Goal: Transaction & Acquisition: Purchase product/service

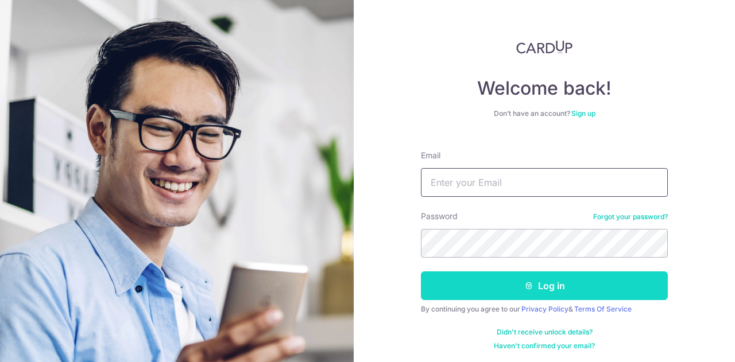
type input "yanan.lin7@gmail.com"
click at [531, 285] on button "Log in" at bounding box center [544, 286] width 247 height 29
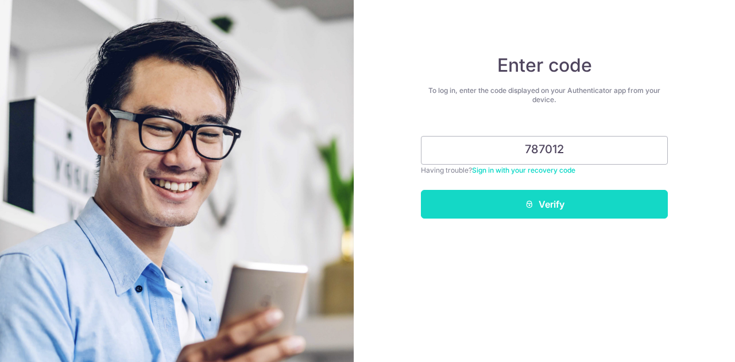
type input "787012"
click at [561, 198] on button "Verify" at bounding box center [544, 204] width 247 height 29
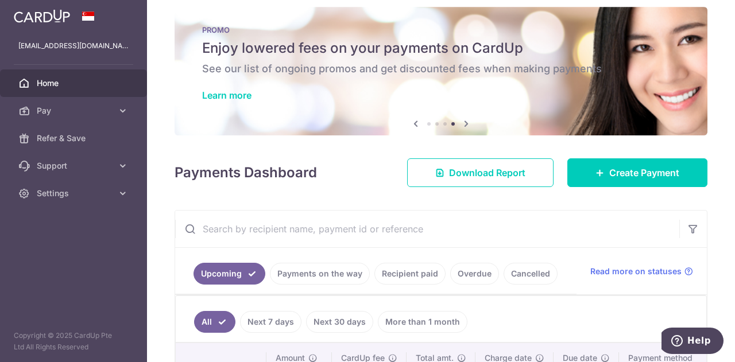
scroll to position [11, 0]
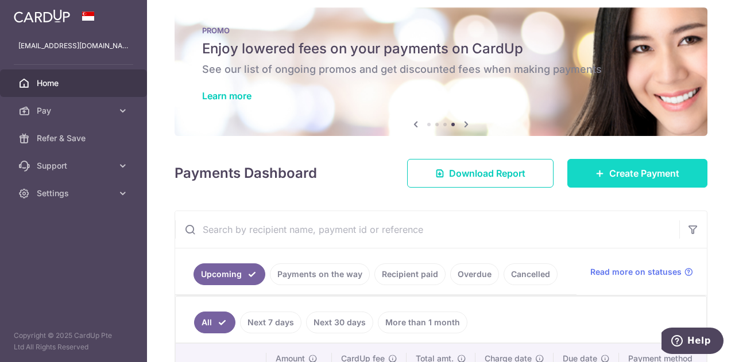
click at [616, 179] on span "Create Payment" at bounding box center [645, 174] width 70 height 14
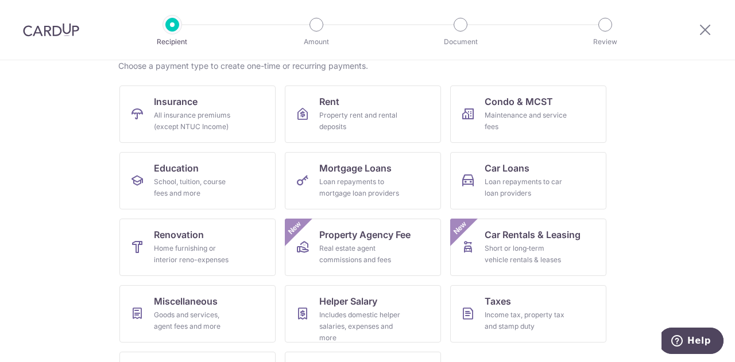
scroll to position [97, 0]
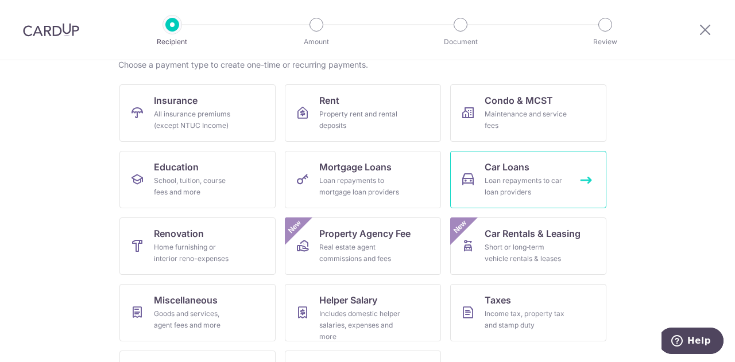
click at [514, 178] on div "Loan repayments to car loan providers" at bounding box center [526, 186] width 83 height 23
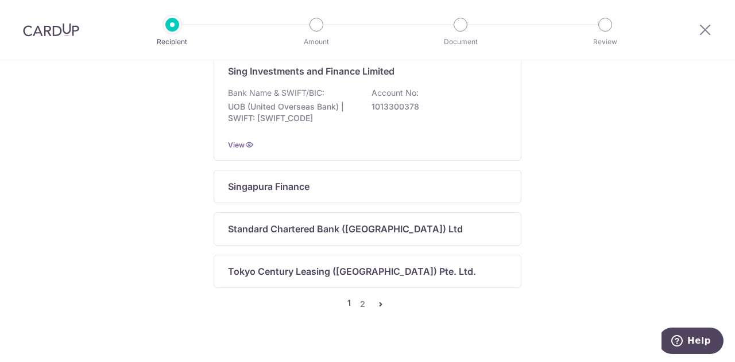
scroll to position [871, 0]
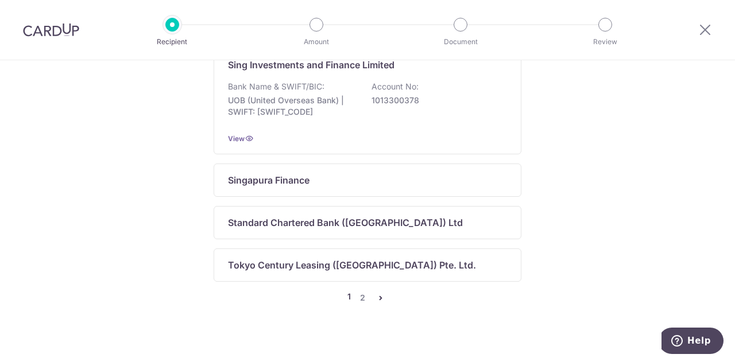
click at [377, 295] on icon "pager" at bounding box center [380, 298] width 9 height 9
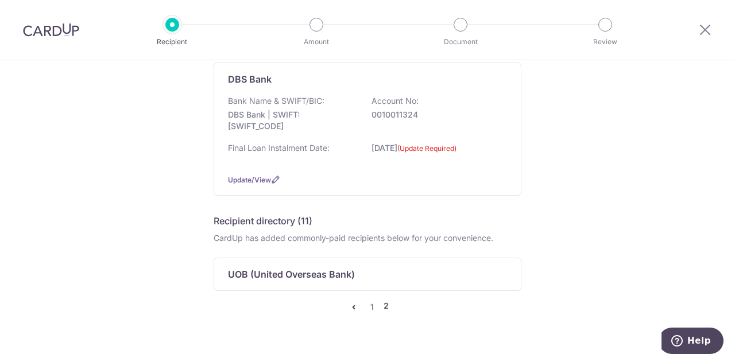
scroll to position [133, 0]
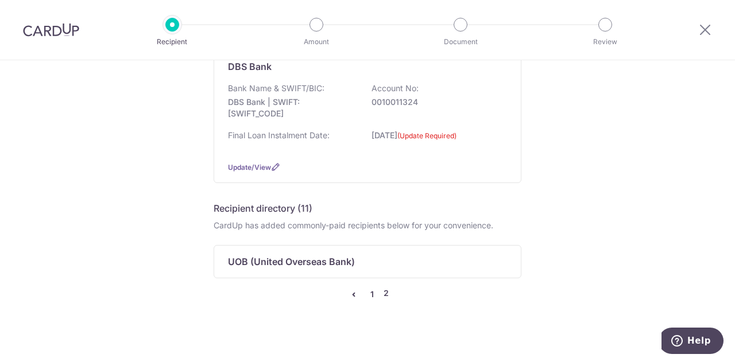
click at [365, 292] on link "1" at bounding box center [372, 295] width 14 height 14
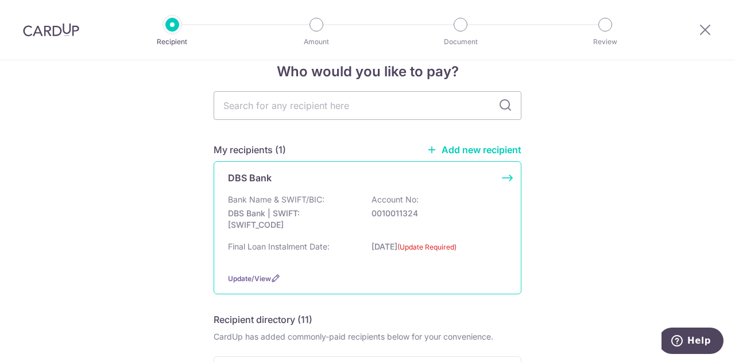
scroll to position [17, 0]
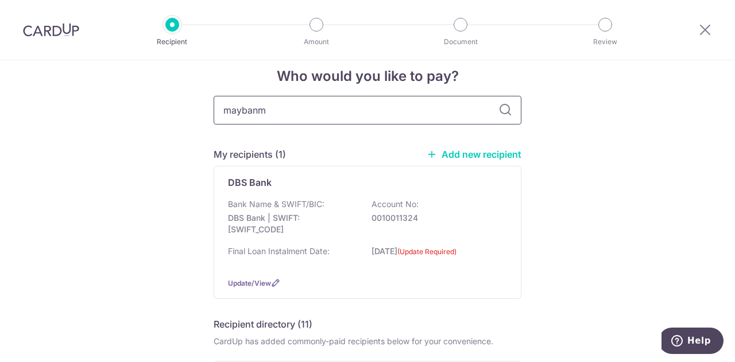
type input "mayban"
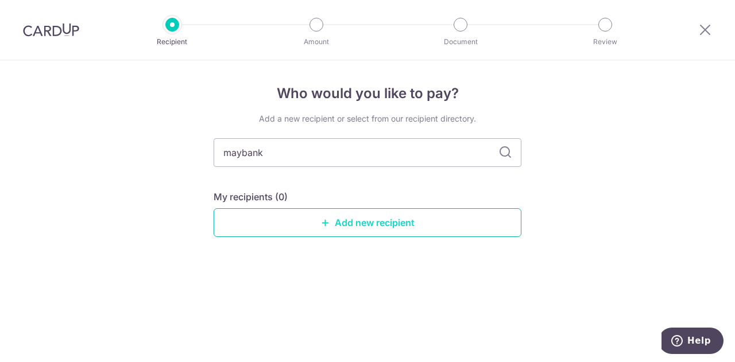
click at [347, 220] on link "Add new recipient" at bounding box center [368, 223] width 308 height 29
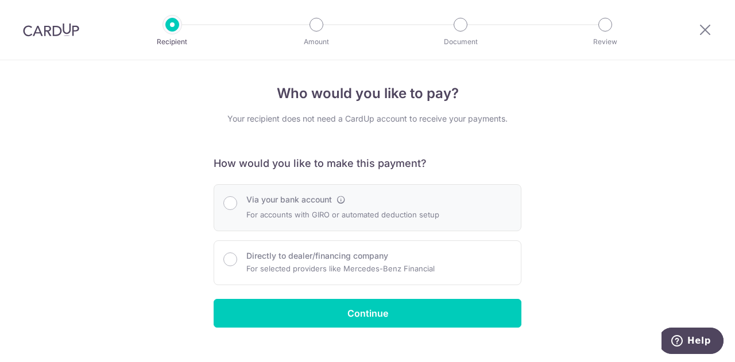
scroll to position [18, 0]
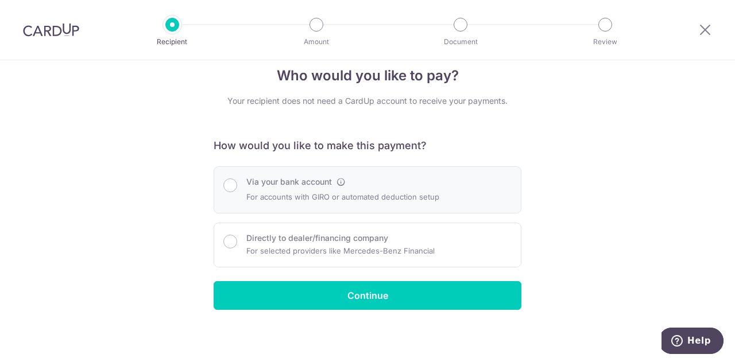
click at [234, 191] on div at bounding box center [230, 184] width 14 height 16
radio input "true"
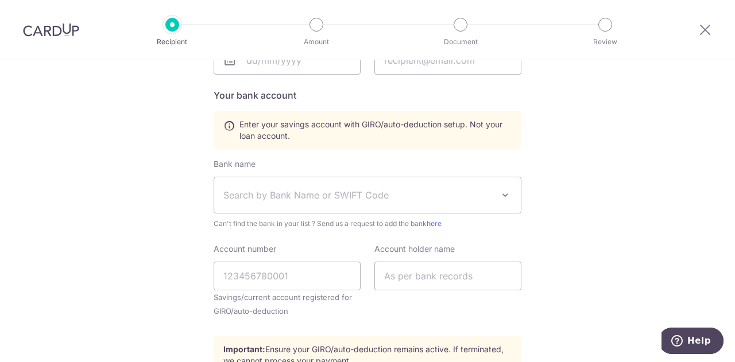
scroll to position [389, 0]
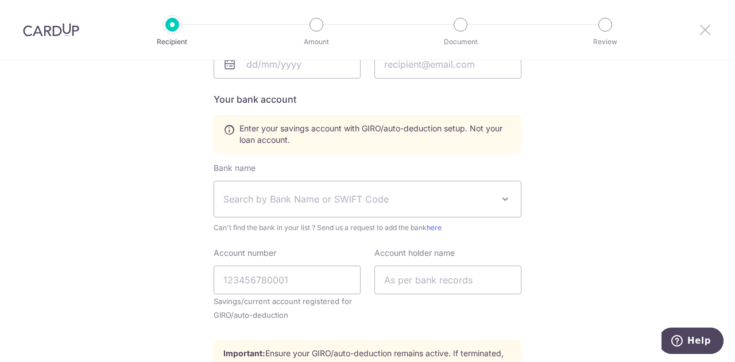
drag, startPoint x: 703, startPoint y: 28, endPoint x: 423, endPoint y: 56, distance: 281.8
click at [703, 28] on icon at bounding box center [706, 29] width 14 height 14
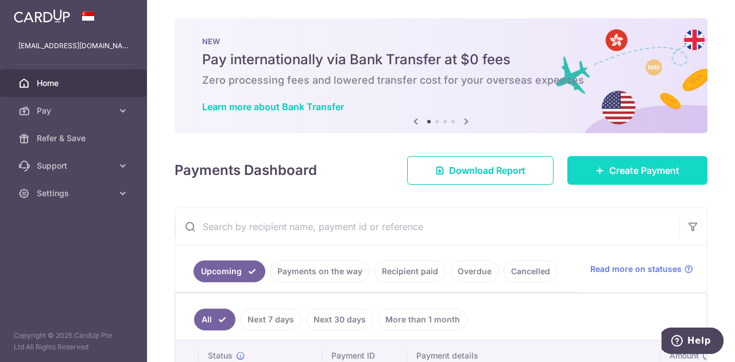
click at [616, 180] on link "Create Payment" at bounding box center [638, 170] width 140 height 29
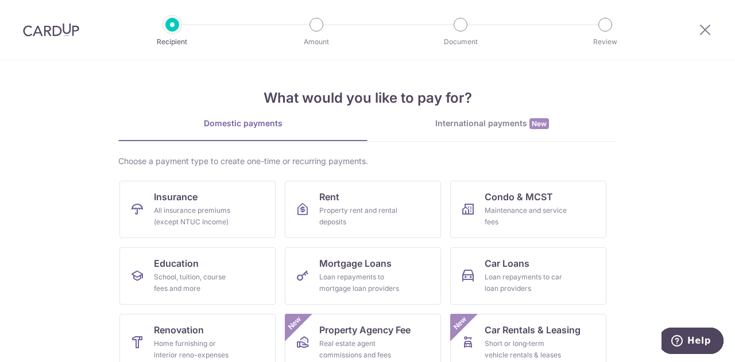
click at [488, 123] on div "International payments New" at bounding box center [492, 124] width 249 height 12
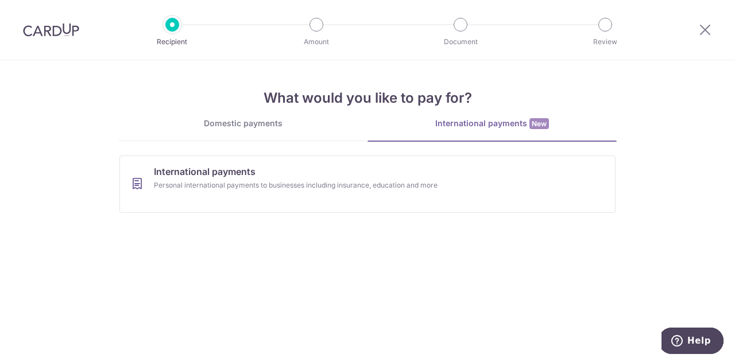
click at [279, 132] on link "Domestic payments" at bounding box center [242, 129] width 249 height 23
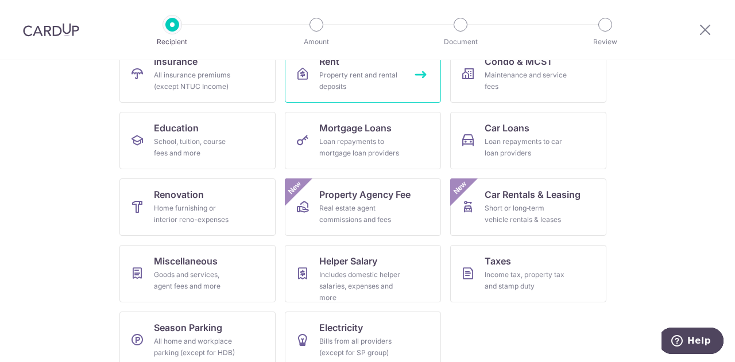
scroll to position [136, 0]
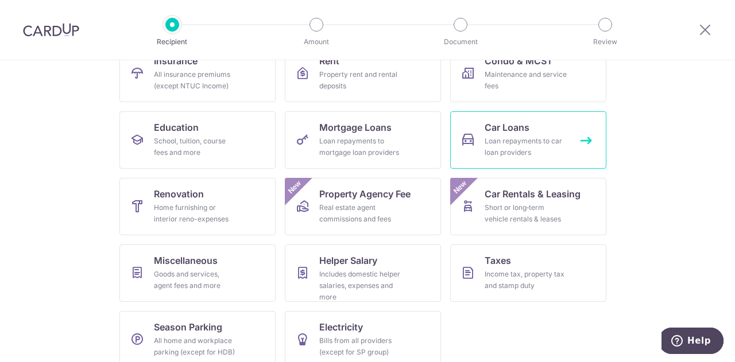
click at [539, 140] on div "Loan repayments to car loan providers" at bounding box center [526, 147] width 83 height 23
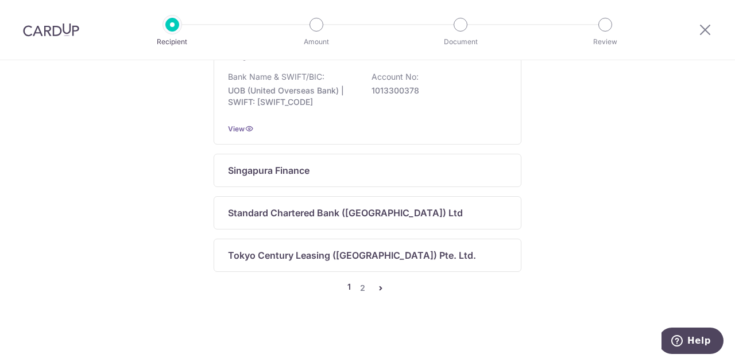
scroll to position [881, 0]
click at [358, 288] on link "2" at bounding box center [363, 288] width 14 height 14
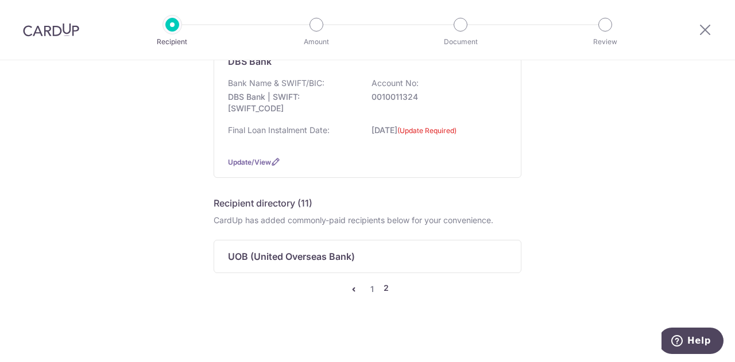
scroll to position [137, 0]
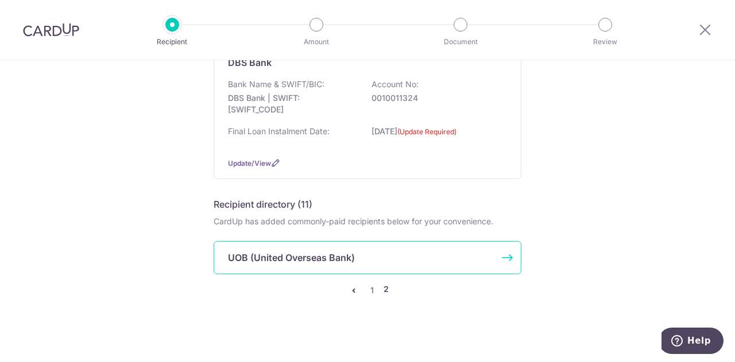
click at [340, 259] on p "UOB (United Overseas Bank)" at bounding box center [291, 258] width 127 height 14
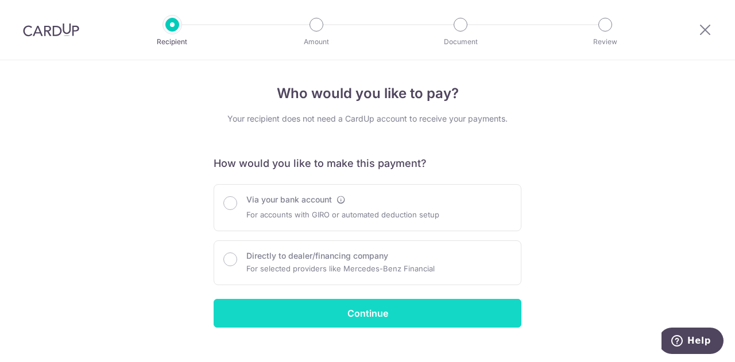
click at [375, 310] on input "Continue" at bounding box center [368, 313] width 308 height 29
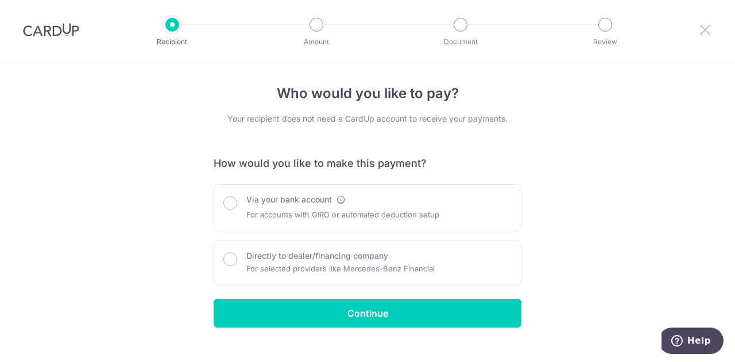
click at [701, 32] on icon at bounding box center [706, 29] width 14 height 14
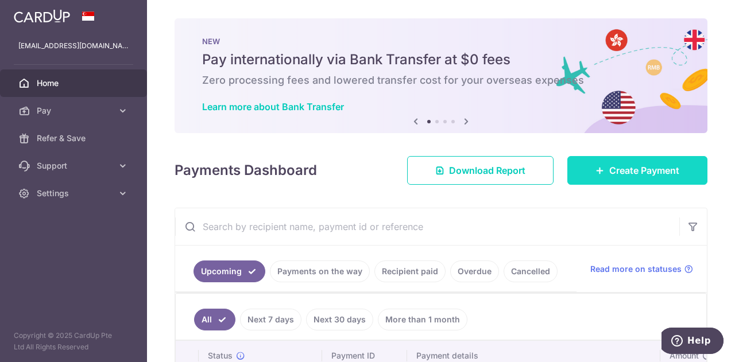
click at [612, 173] on span "Create Payment" at bounding box center [645, 171] width 70 height 14
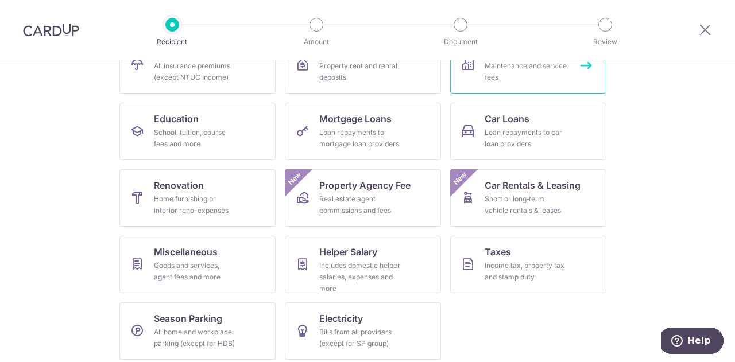
scroll to position [151, 0]
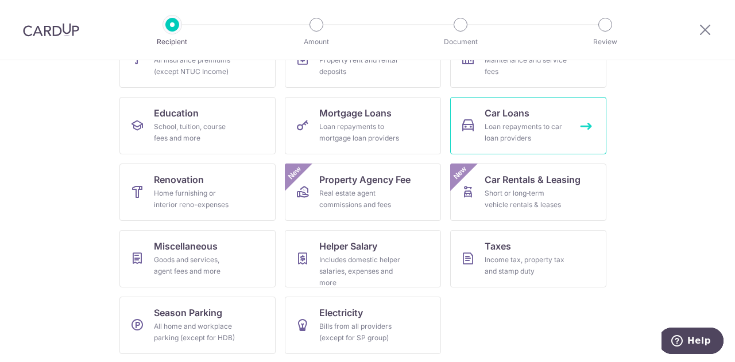
click at [530, 128] on div "Loan repayments to car loan providers" at bounding box center [526, 132] width 83 height 23
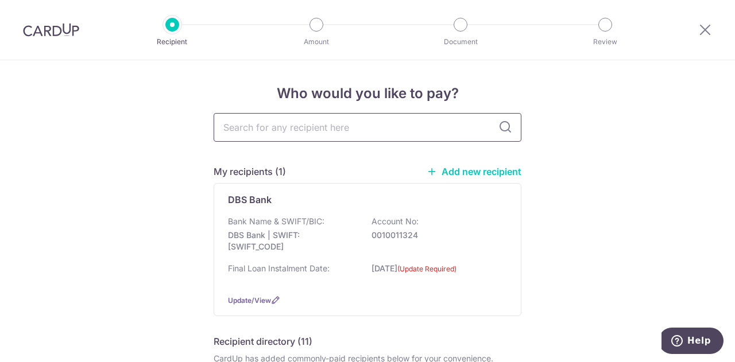
type input "M"
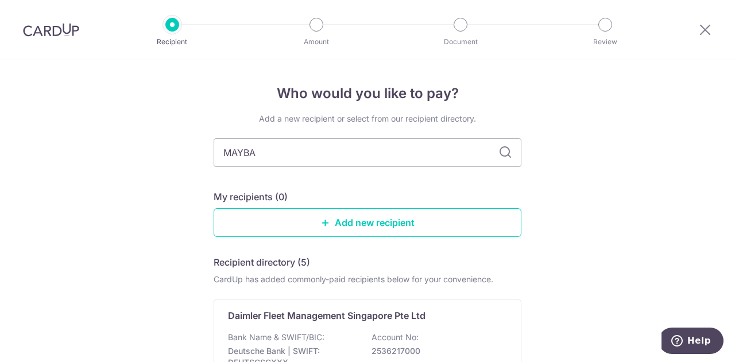
type input "MAYBAN"
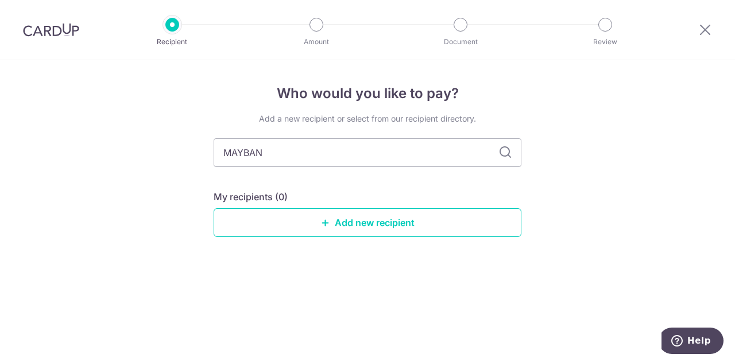
type input "MAYBANK"
type input "MAYBANK SINGAPORE"
type input "MAYBANK SINGAPORE LIMITED"
click at [506, 157] on icon at bounding box center [506, 153] width 14 height 14
click at [511, 150] on icon at bounding box center [506, 153] width 14 height 14
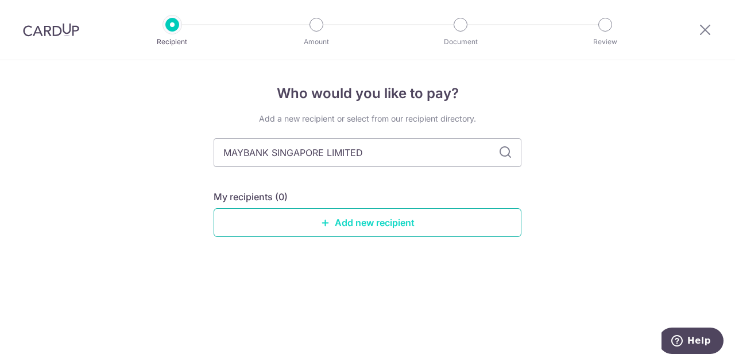
click at [353, 222] on link "Add new recipient" at bounding box center [368, 223] width 308 height 29
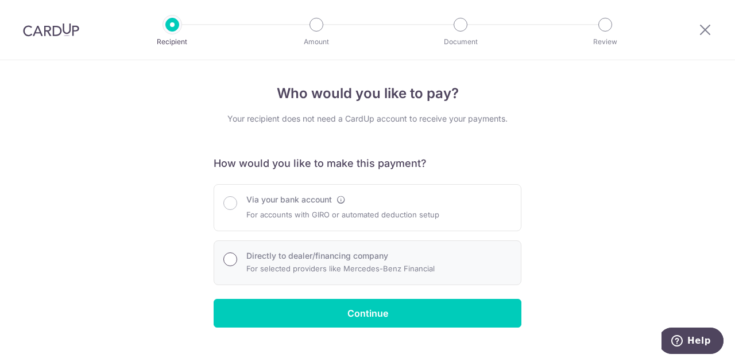
click at [232, 262] on input "Directly to dealer/financing company" at bounding box center [230, 260] width 14 height 14
radio input "true"
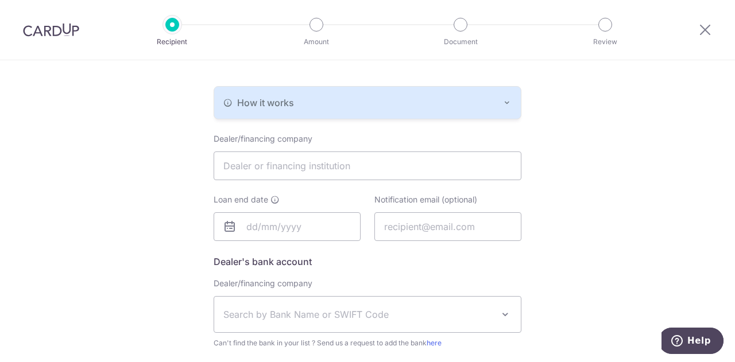
scroll to position [227, 0]
click at [359, 164] on input "text" at bounding box center [368, 165] width 308 height 29
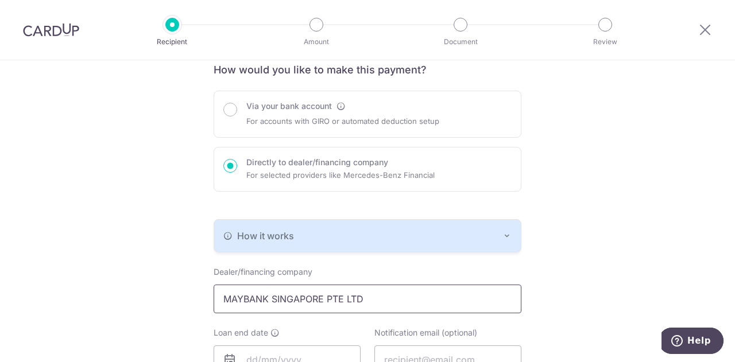
scroll to position [92, 0]
type input "MAYBANK SINGAPORE PTE LTD"
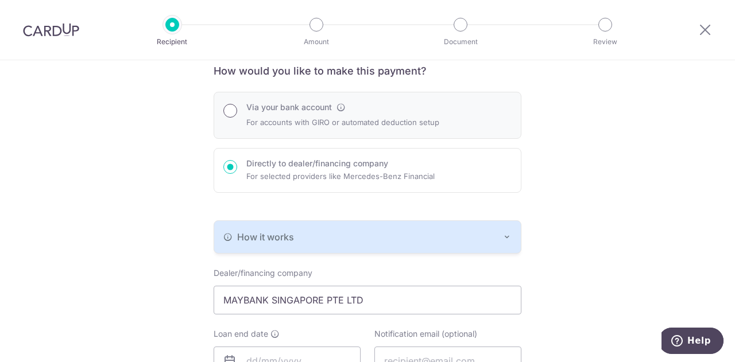
click at [233, 110] on input "Via your bank account" at bounding box center [230, 111] width 14 height 14
radio input "true"
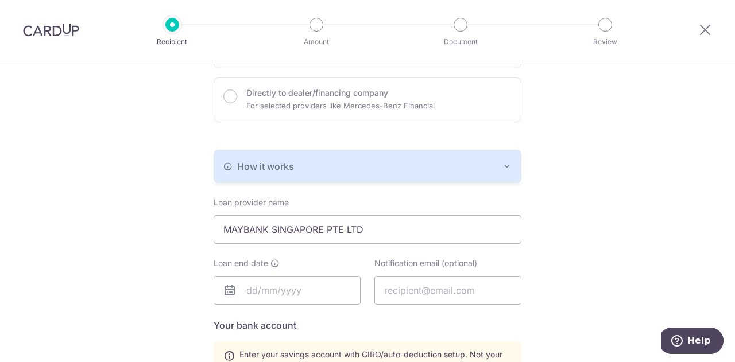
scroll to position [163, 0]
click at [369, 230] on input "MAYBANK SINGAPORE PTE LTD" at bounding box center [368, 230] width 308 height 29
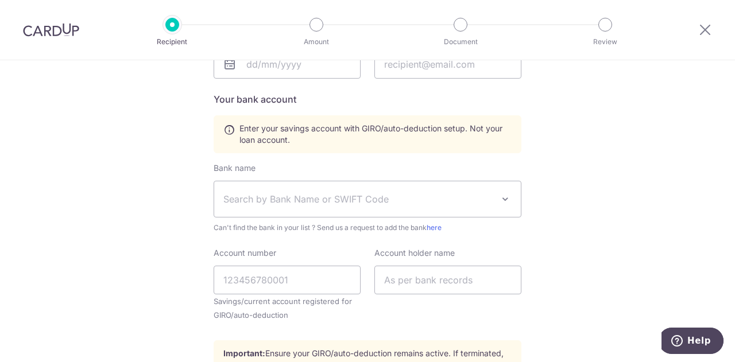
scroll to position [0, 0]
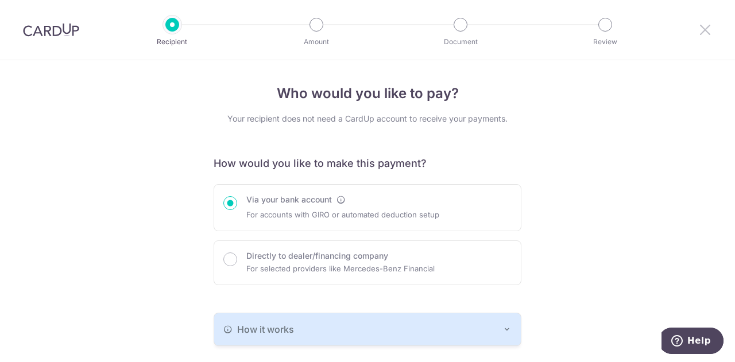
type input "MAYBANK SINGAPORE LIMITED"
click at [703, 26] on icon at bounding box center [706, 29] width 14 height 14
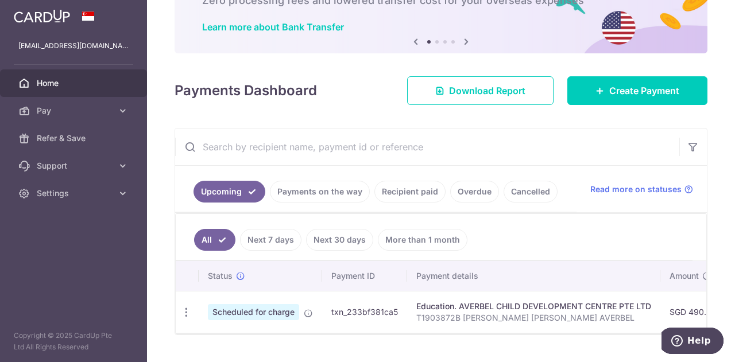
scroll to position [79, 0]
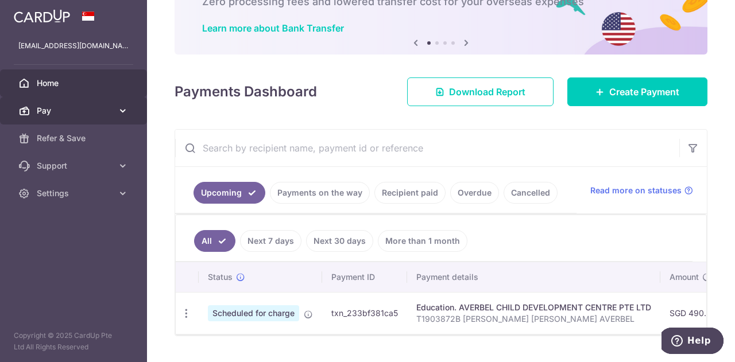
click at [115, 114] on link "Pay" at bounding box center [73, 111] width 147 height 28
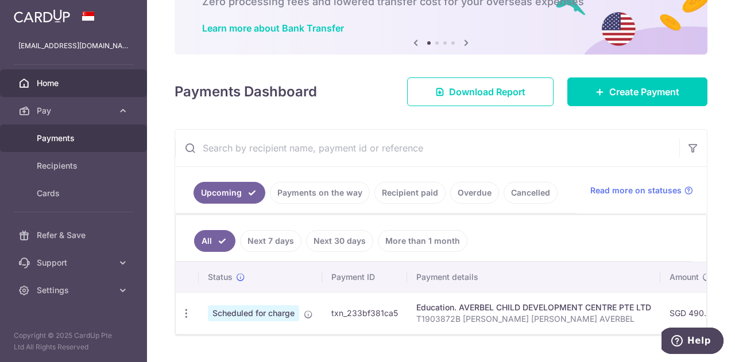
click at [72, 139] on span "Payments" at bounding box center [75, 138] width 76 height 11
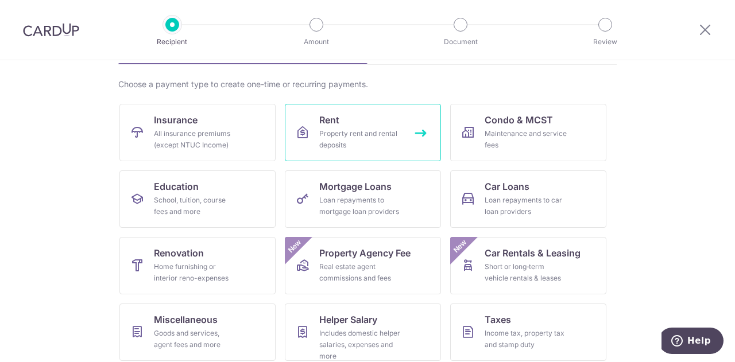
scroll to position [78, 0]
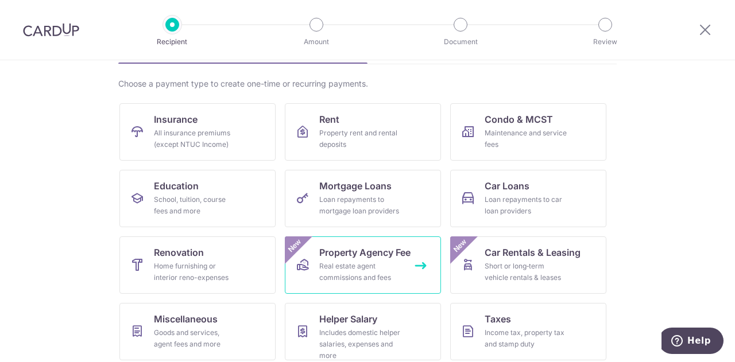
click at [389, 257] on span "Property Agency Fee" at bounding box center [364, 253] width 91 height 14
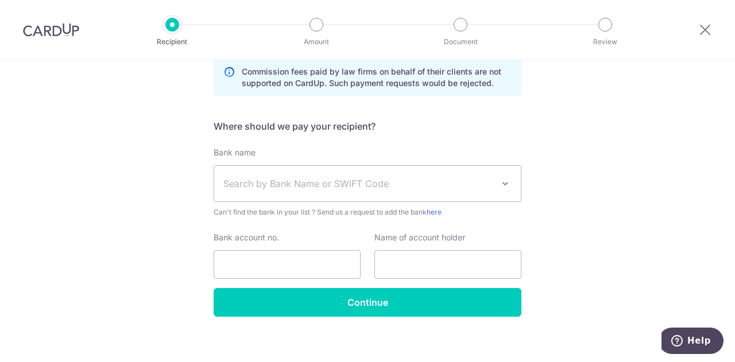
scroll to position [332, 0]
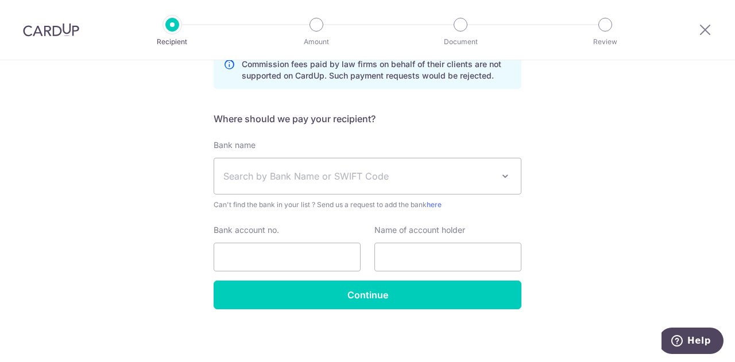
click at [705, 37] on div at bounding box center [706, 30] width 60 height 60
click at [712, 30] on icon at bounding box center [706, 29] width 14 height 14
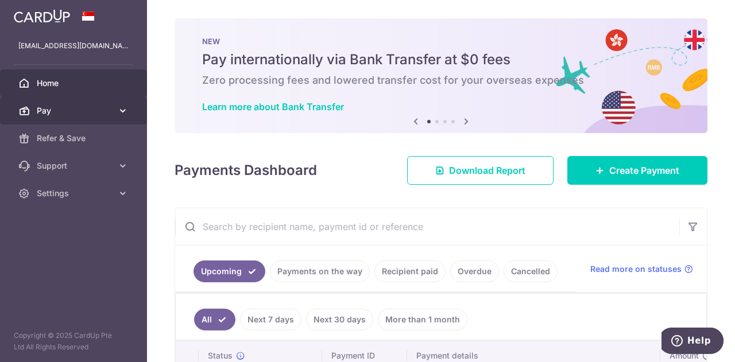
drag, startPoint x: 434, startPoint y: 48, endPoint x: 90, endPoint y: 114, distance: 351.0
click at [90, 114] on span "Pay" at bounding box center [75, 110] width 76 height 11
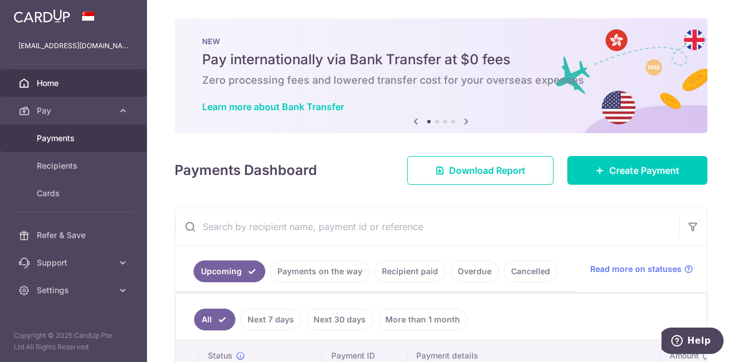
click at [71, 145] on link "Payments" at bounding box center [73, 139] width 147 height 28
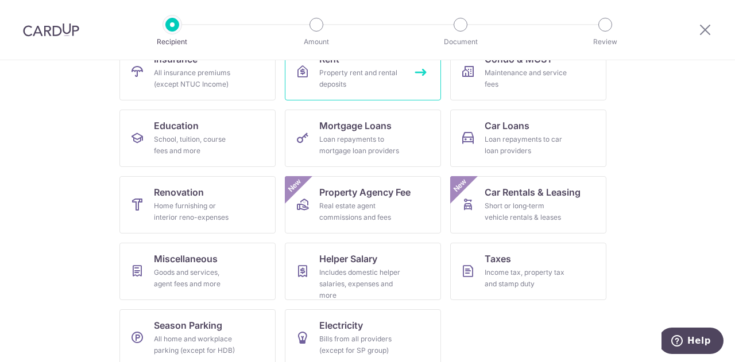
scroll to position [140, 0]
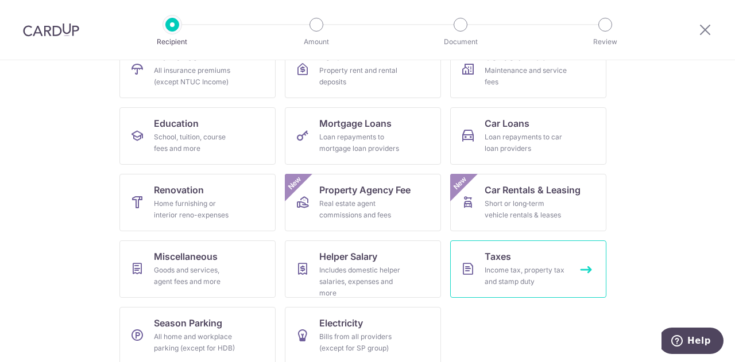
click at [512, 284] on div "Income tax, property tax and stamp duty" at bounding box center [526, 276] width 83 height 23
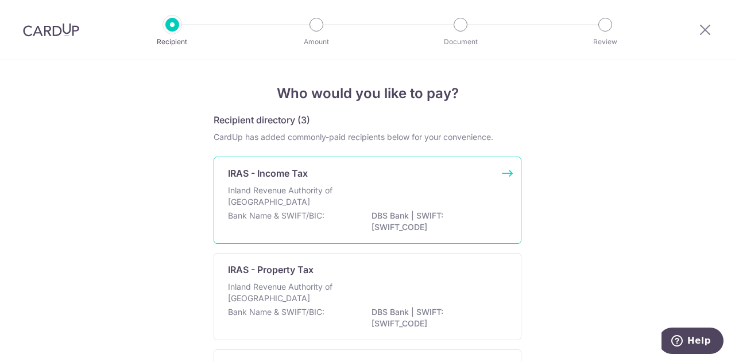
click at [437, 201] on div "Inland Revenue Authority of [GEOGRAPHIC_DATA]" at bounding box center [367, 197] width 279 height 25
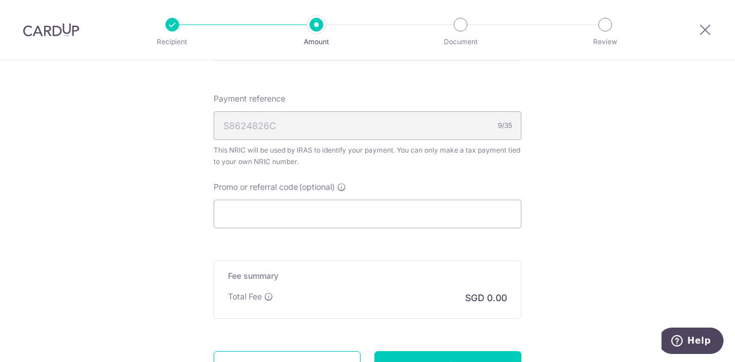
scroll to position [697, 0]
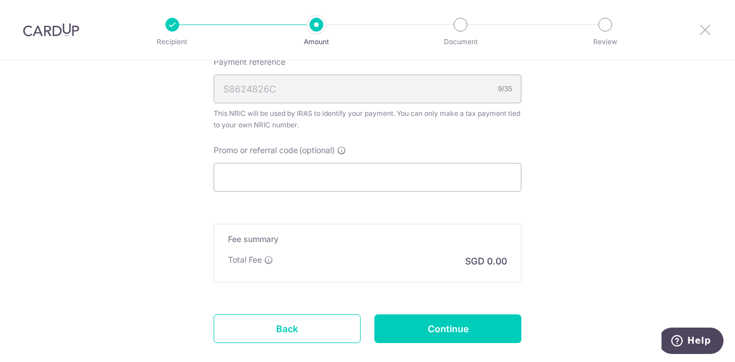
click at [708, 32] on icon at bounding box center [706, 29] width 14 height 14
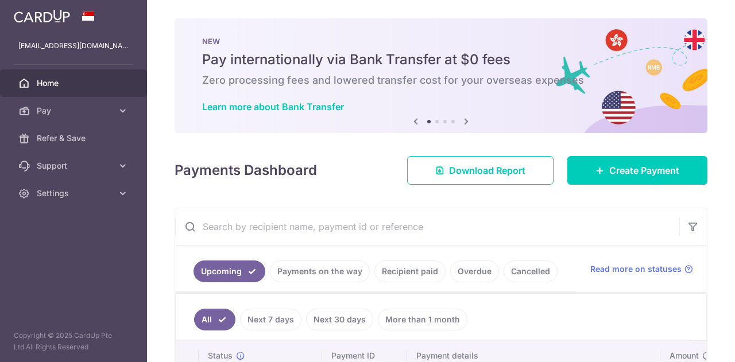
scroll to position [109, 0]
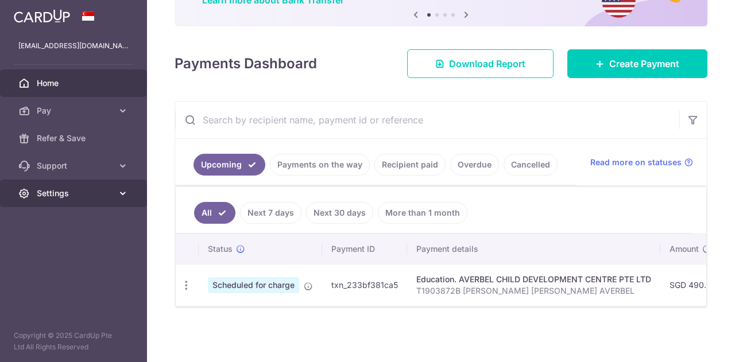
click at [101, 198] on span "Settings" at bounding box center [75, 193] width 76 height 11
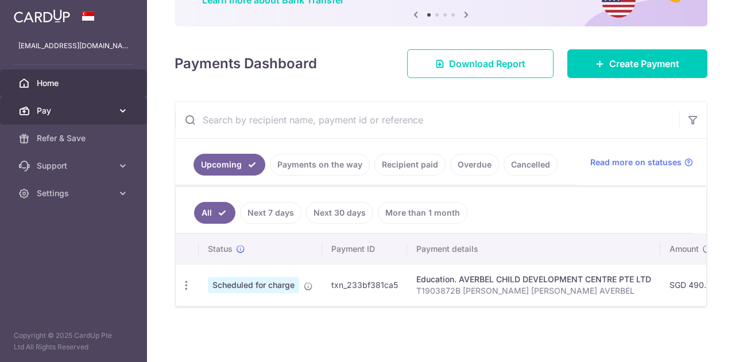
click at [94, 117] on link "Pay" at bounding box center [73, 111] width 147 height 28
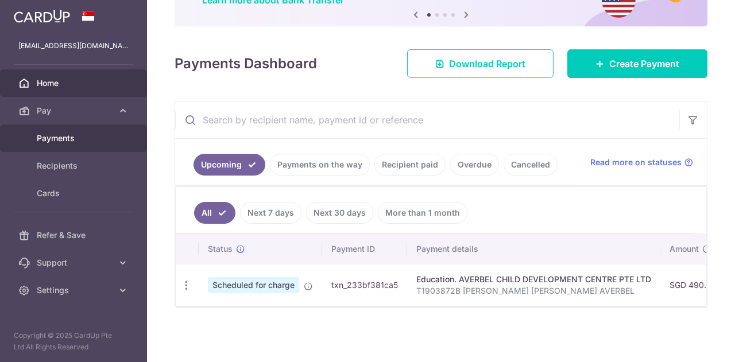
click at [84, 138] on span "Payments" at bounding box center [75, 138] width 76 height 11
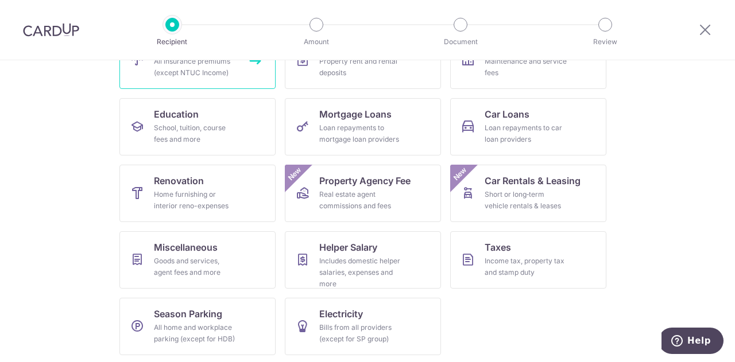
scroll to position [151, 0]
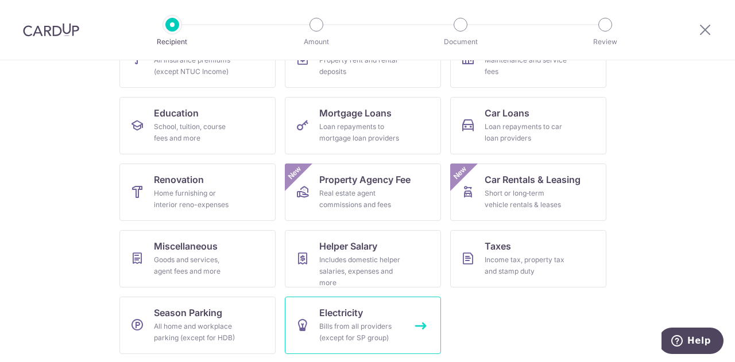
click at [355, 321] on div "Bills from all providers (except for SP group)" at bounding box center [360, 332] width 83 height 23
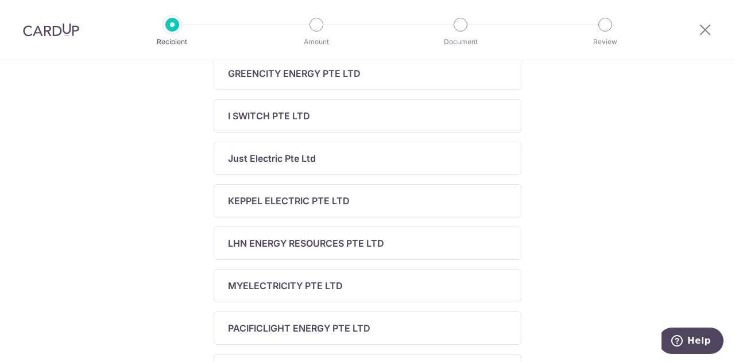
scroll to position [330, 0]
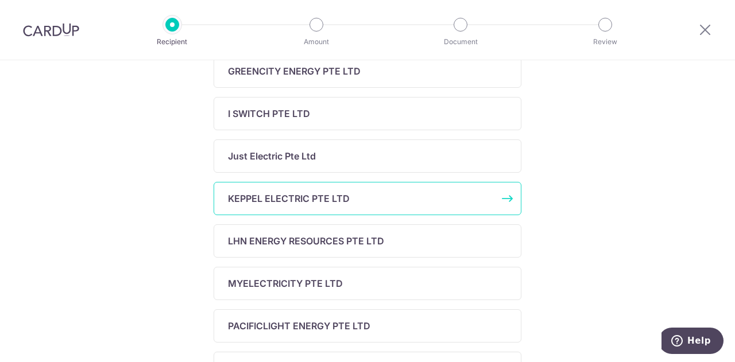
click at [331, 192] on p "KEPPEL ELECTRIC PTE LTD" at bounding box center [289, 199] width 122 height 14
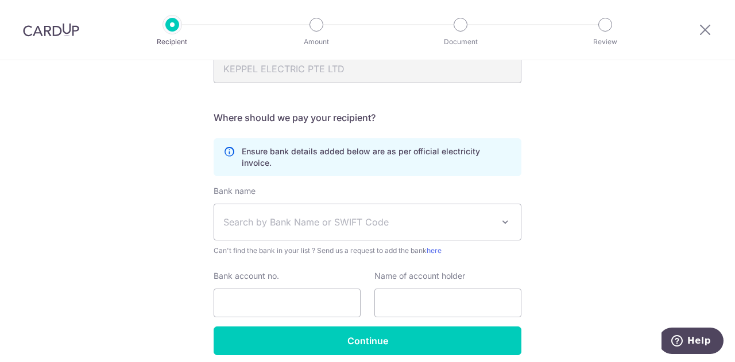
scroll to position [149, 0]
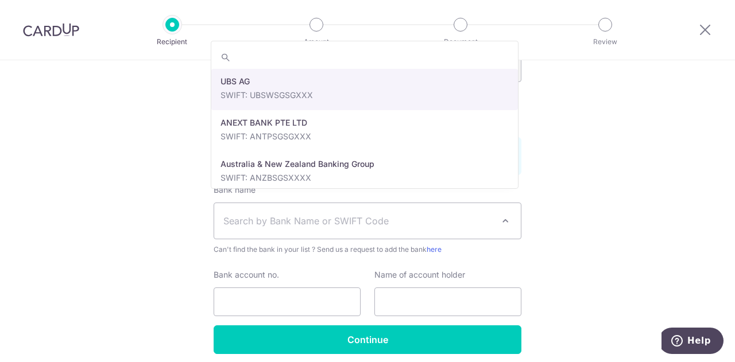
click at [342, 203] on span "Search by Bank Name or SWIFT Code" at bounding box center [367, 221] width 307 height 36
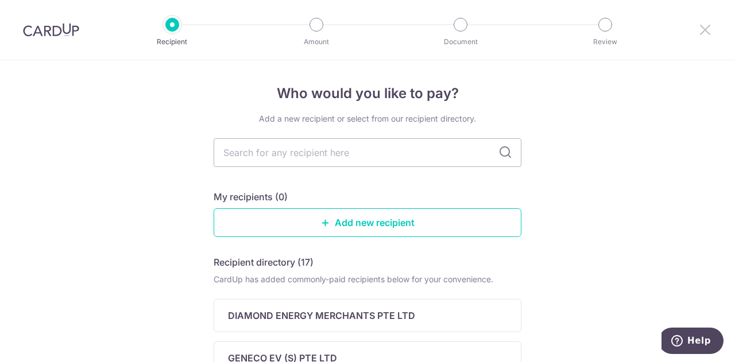
click at [708, 28] on icon at bounding box center [706, 29] width 14 height 14
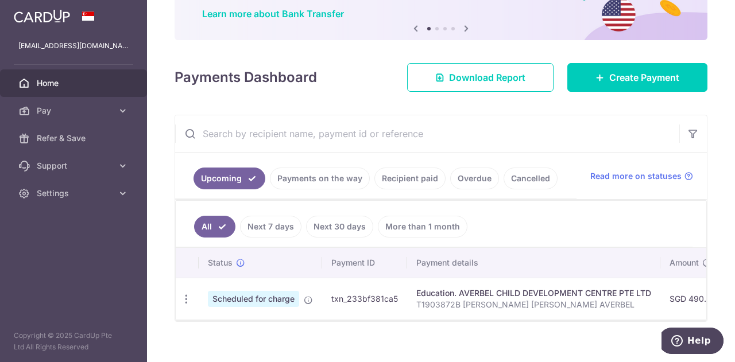
scroll to position [94, 0]
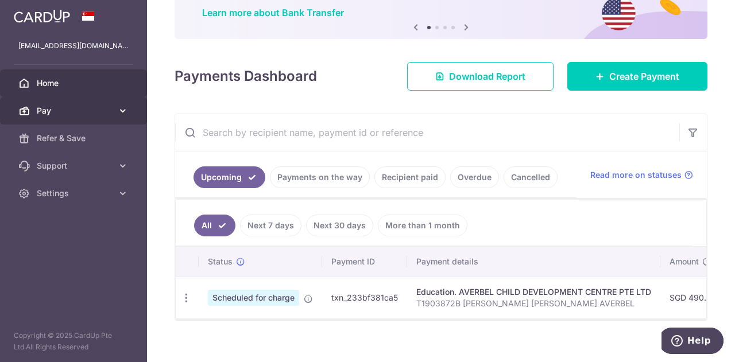
click at [100, 115] on span "Pay" at bounding box center [75, 110] width 76 height 11
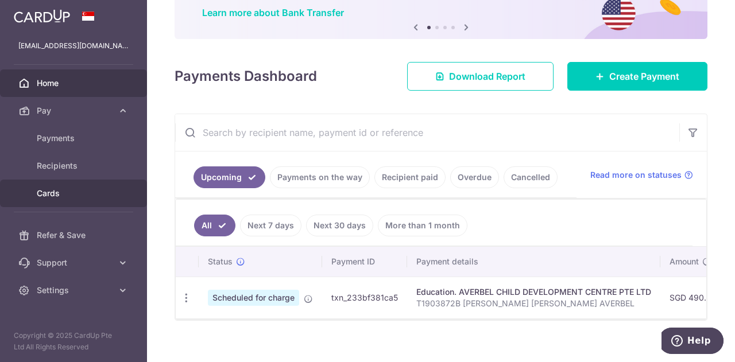
click at [63, 195] on span "Cards" at bounding box center [75, 193] width 76 height 11
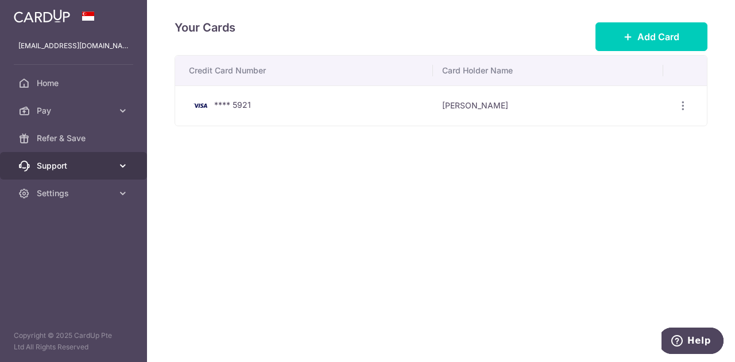
click at [64, 166] on span "Support" at bounding box center [75, 165] width 76 height 11
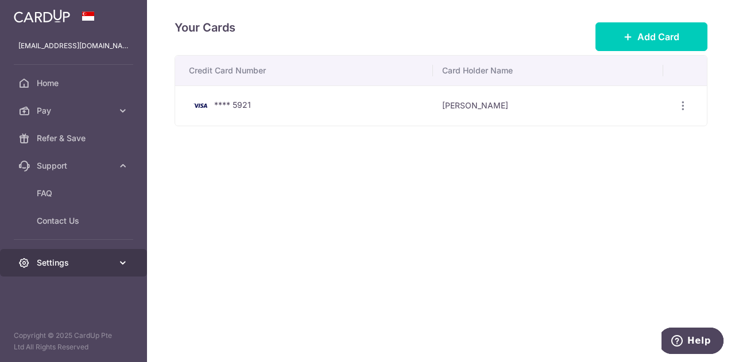
click at [97, 268] on link "Settings" at bounding box center [73, 263] width 147 height 28
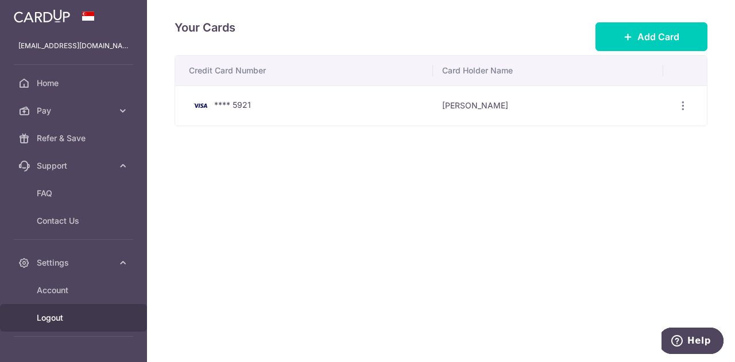
click at [78, 323] on span "Logout" at bounding box center [75, 318] width 76 height 11
